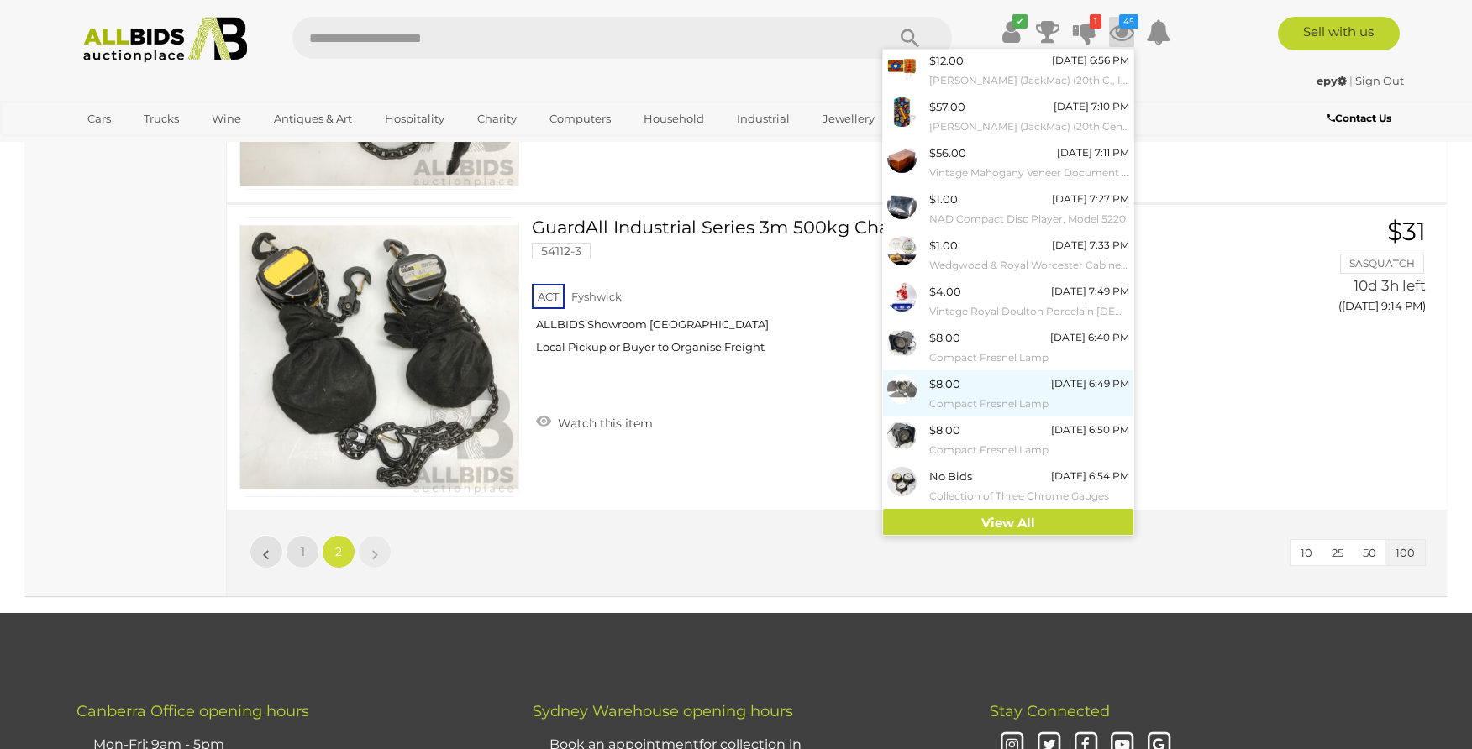
scroll to position [50, 0]
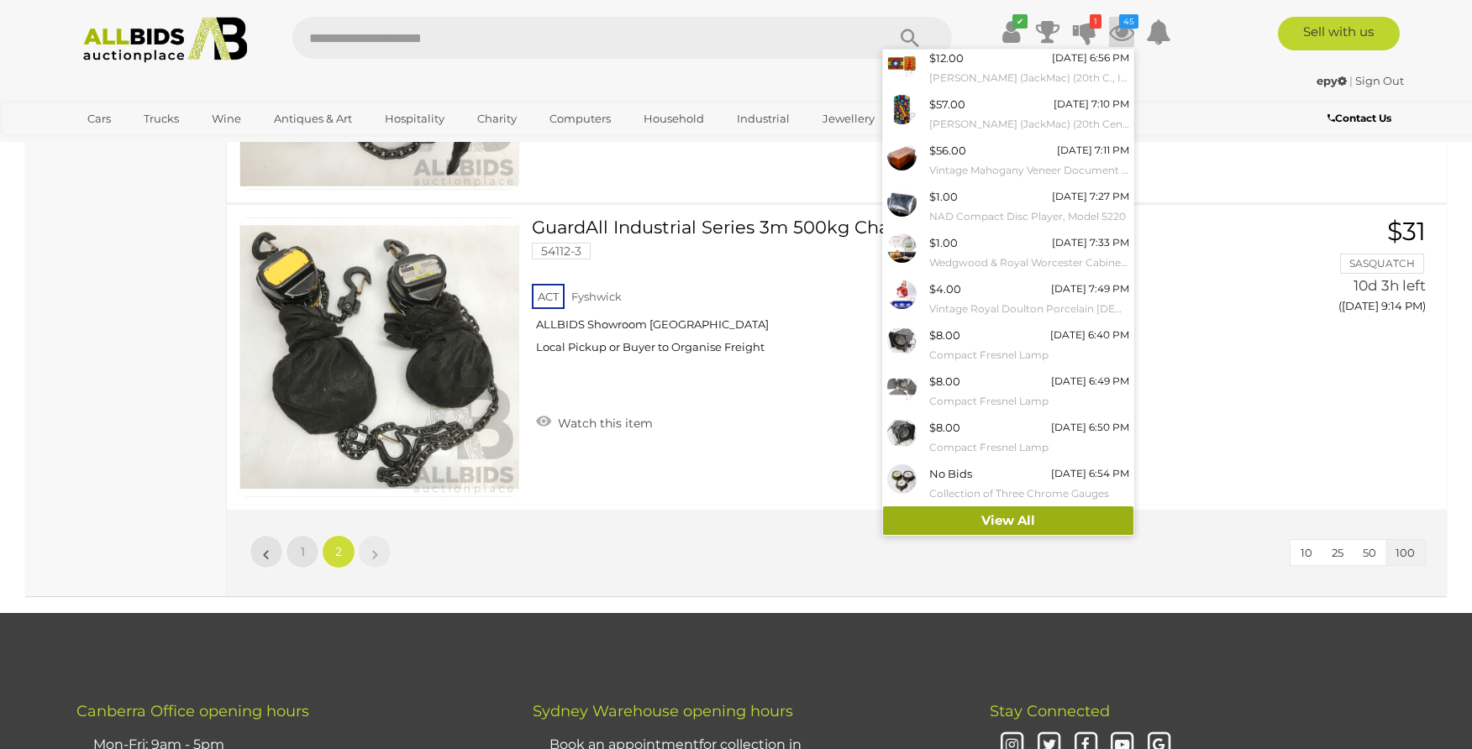
click at [971, 523] on link "View All" at bounding box center [1008, 521] width 250 height 29
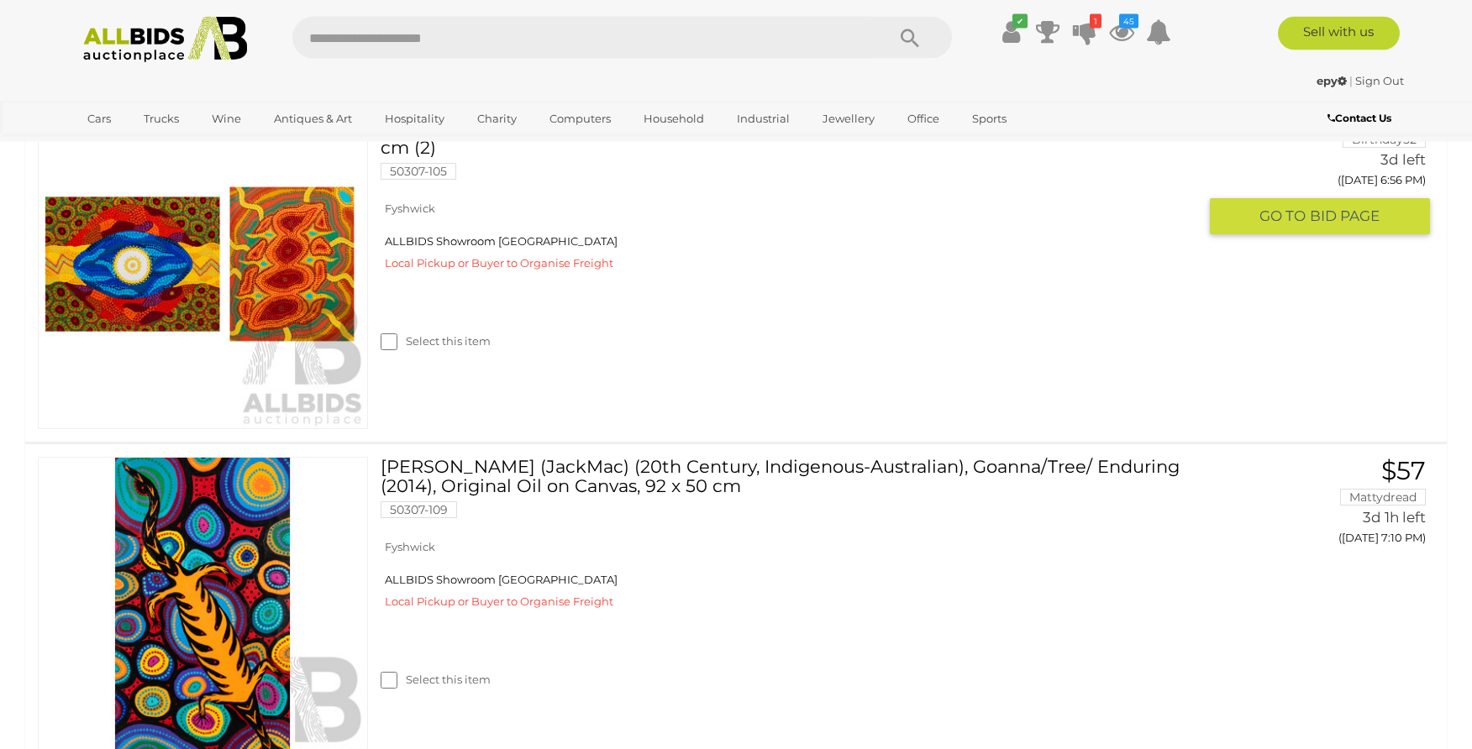
scroll to position [514, 0]
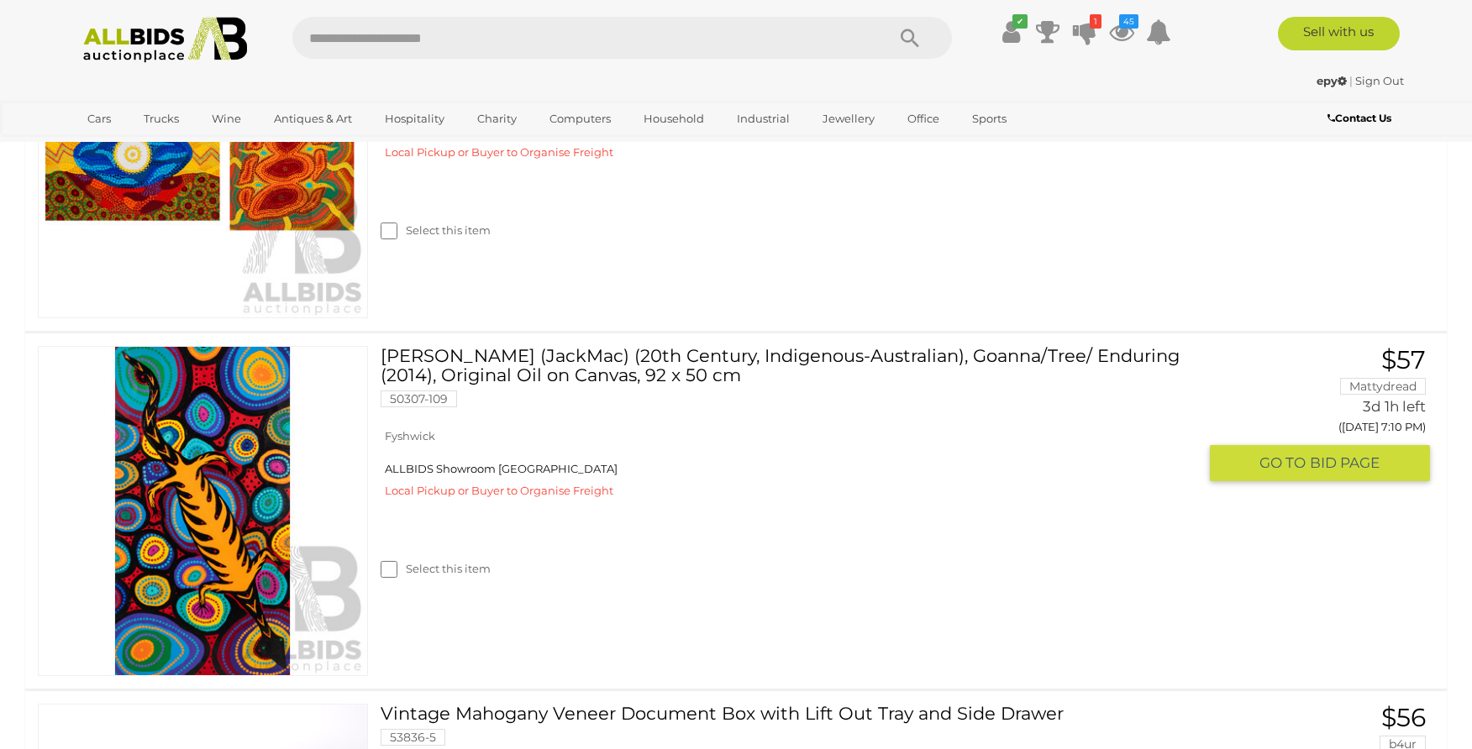
click at [244, 399] on link at bounding box center [203, 511] width 330 height 330
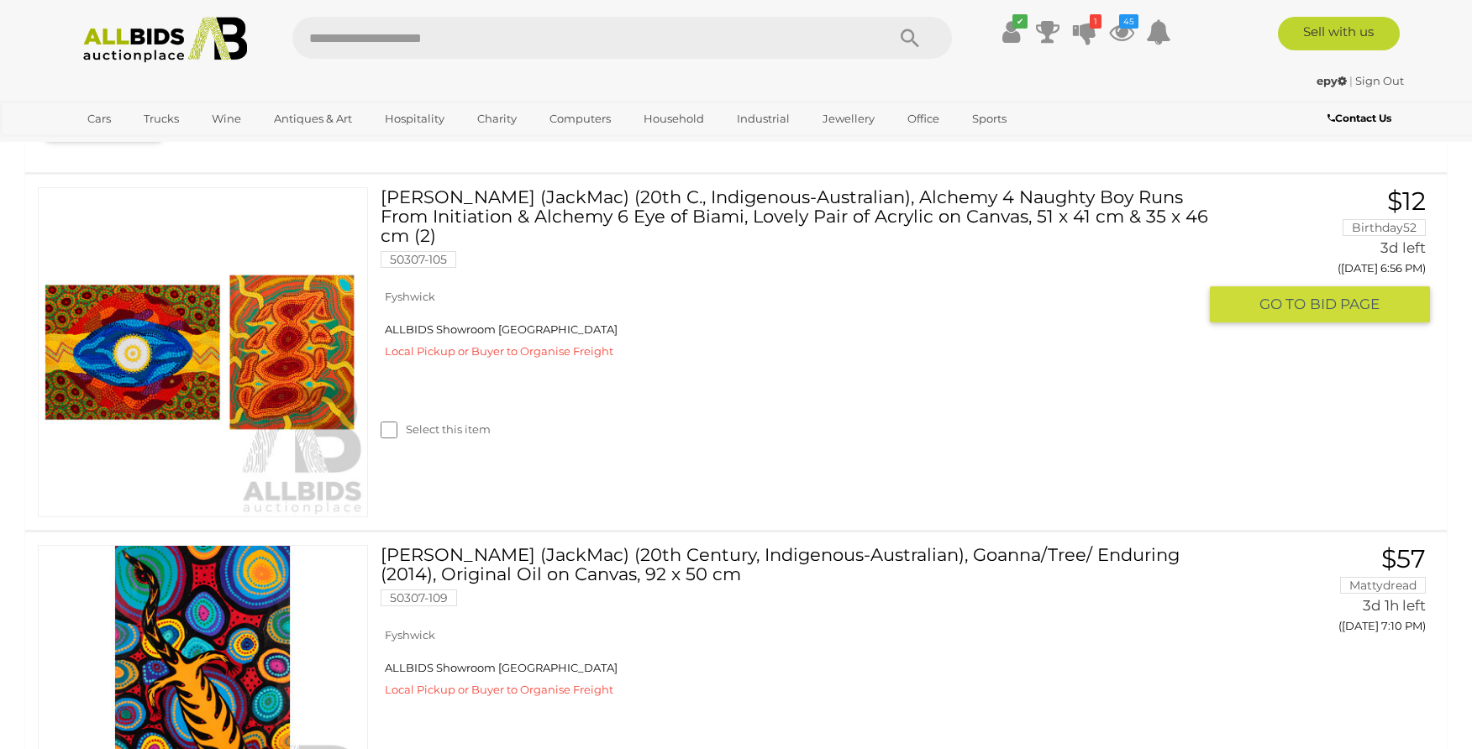
scroll to position [245, 0]
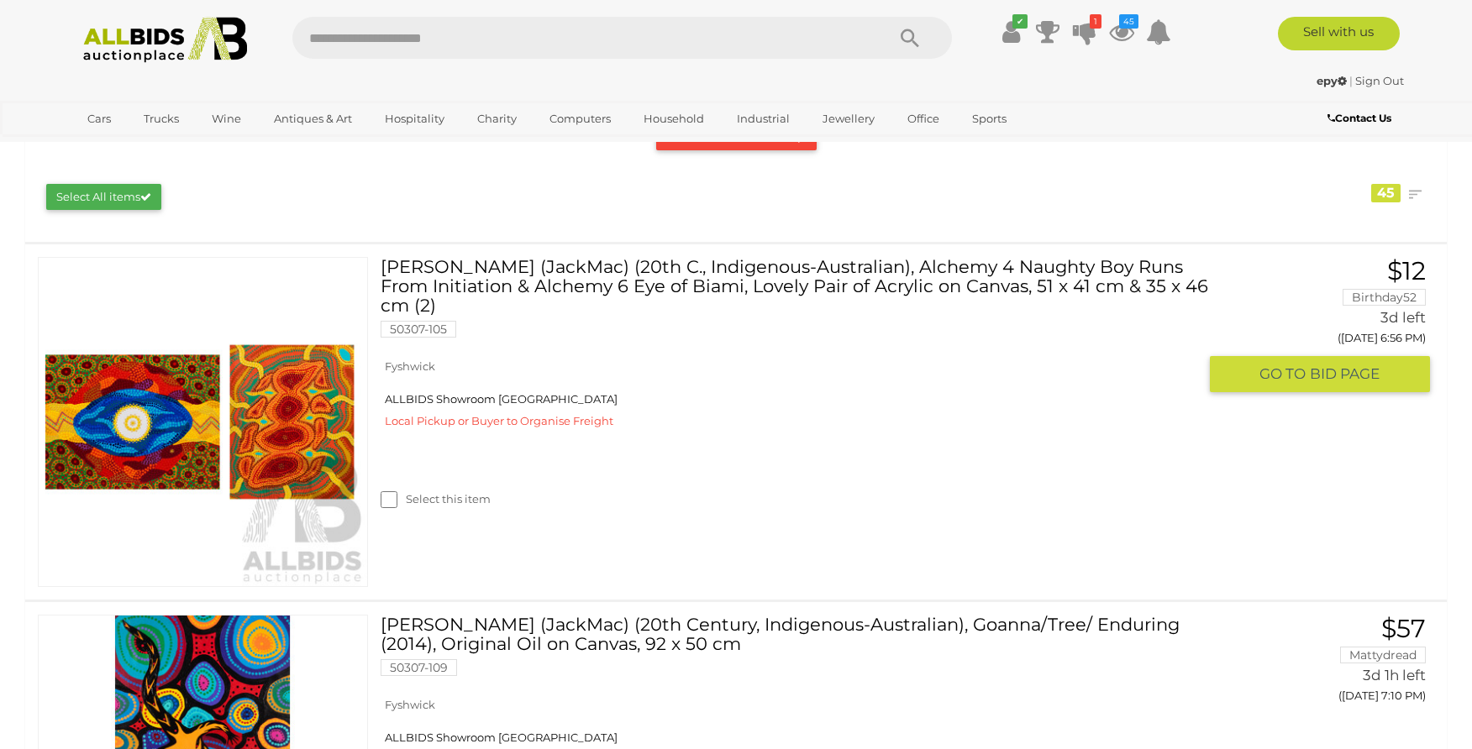
click at [293, 441] on img at bounding box center [203, 422] width 328 height 328
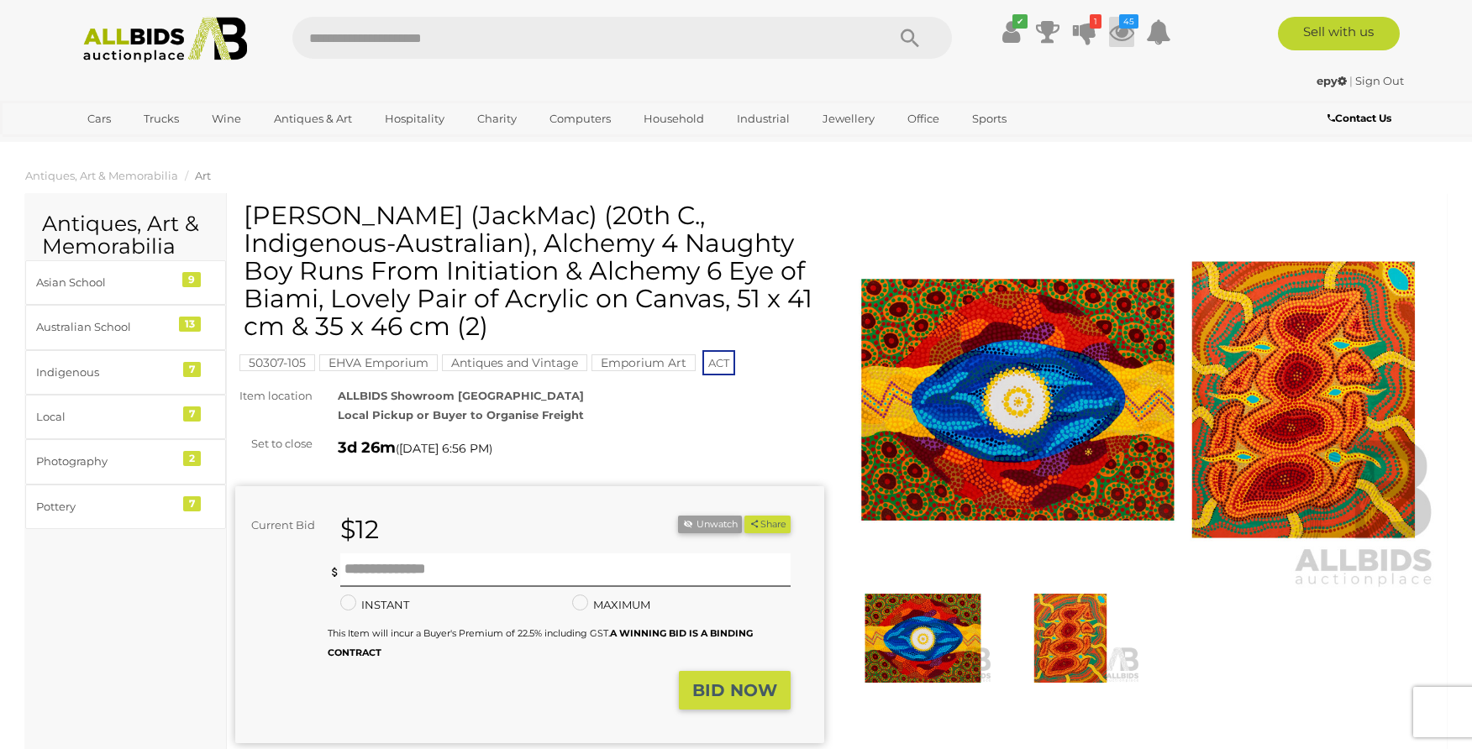
click at [1121, 29] on icon at bounding box center [1121, 32] width 25 height 30
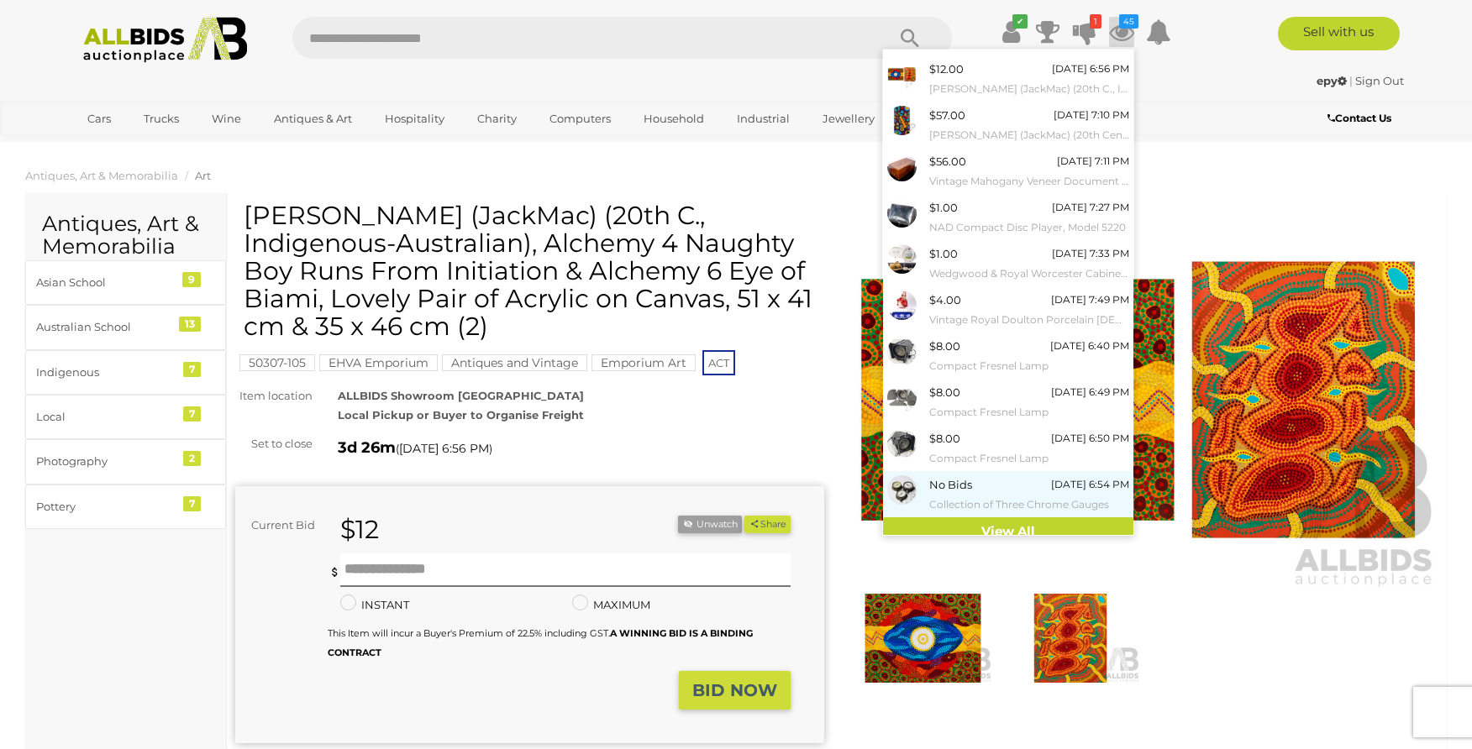
scroll to position [50, 0]
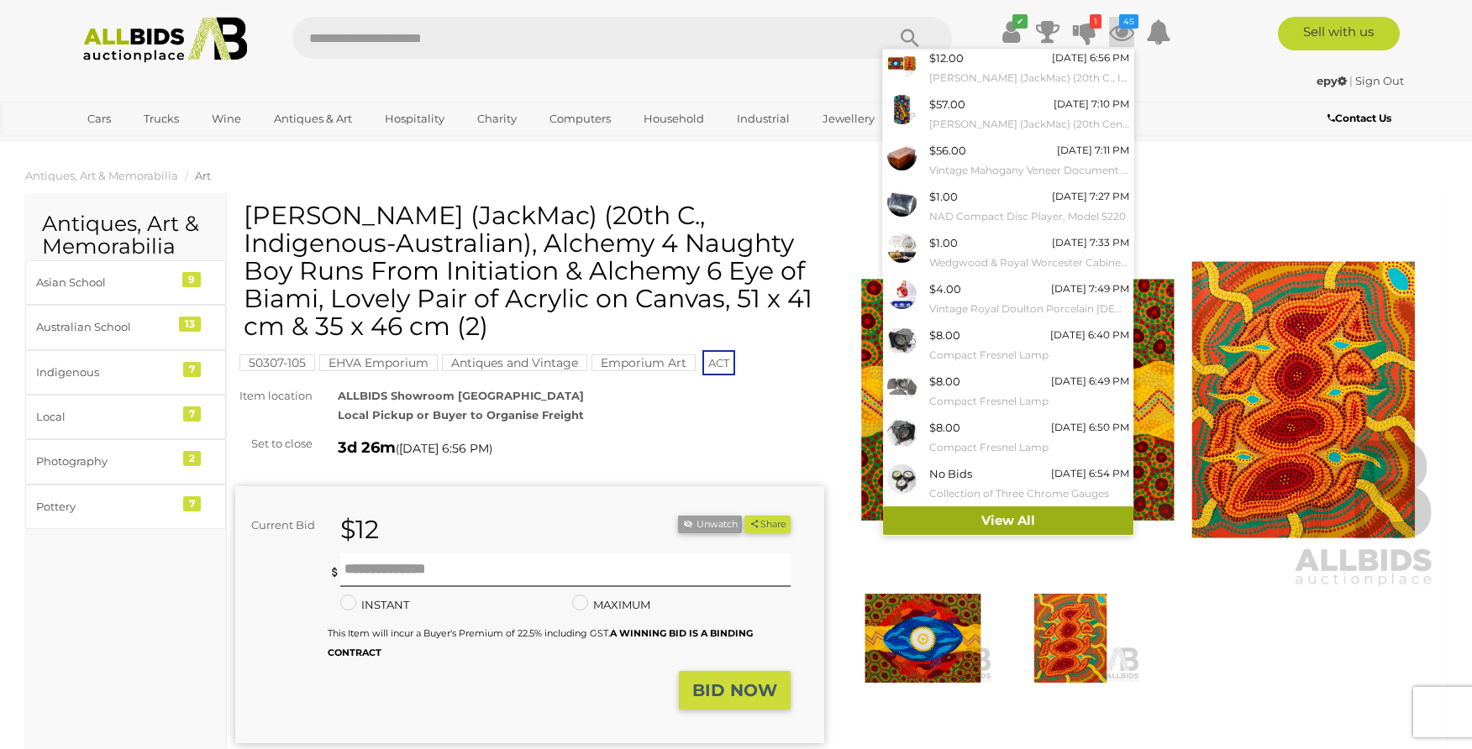
click at [964, 520] on link "View All" at bounding box center [1008, 521] width 250 height 29
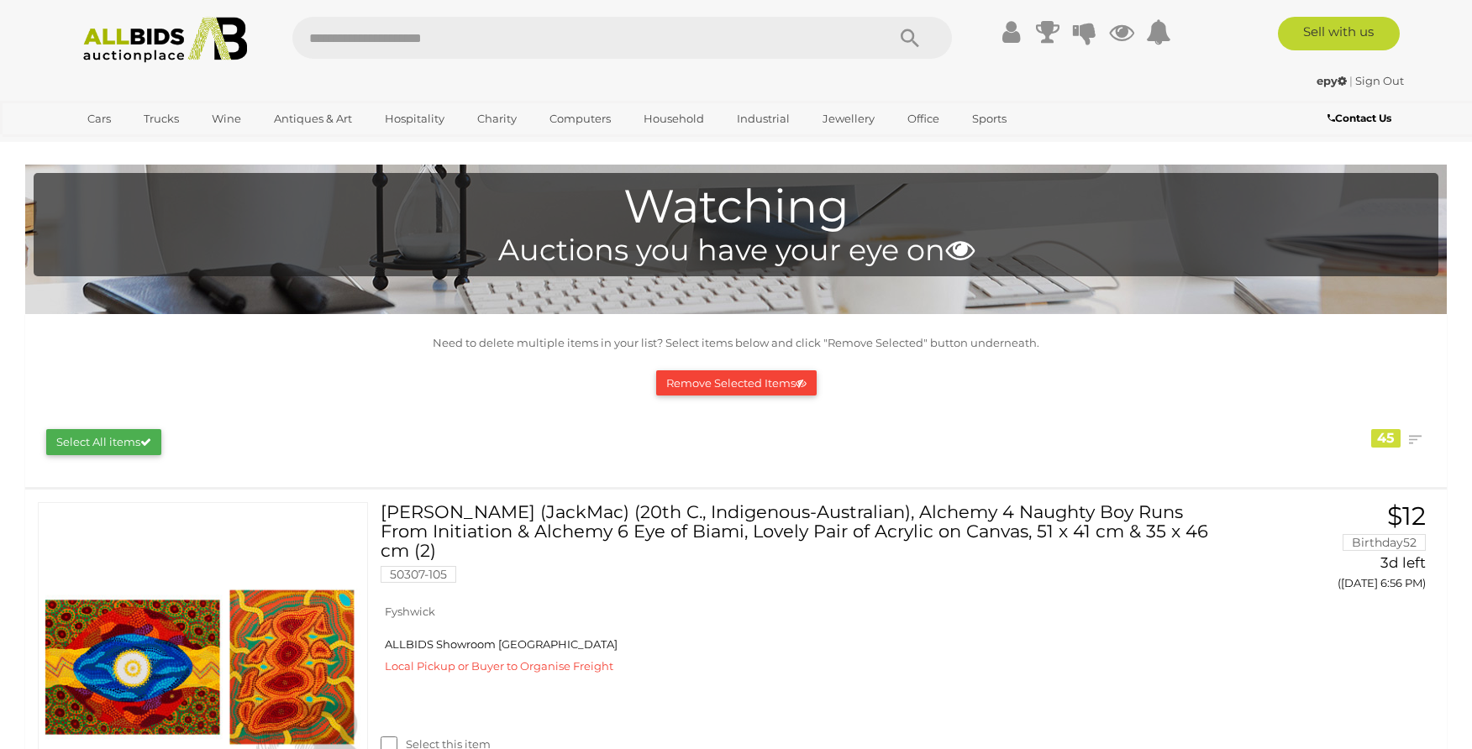
scroll to position [402, 0]
